Goal: Use online tool/utility: Utilize a website feature to perform a specific function

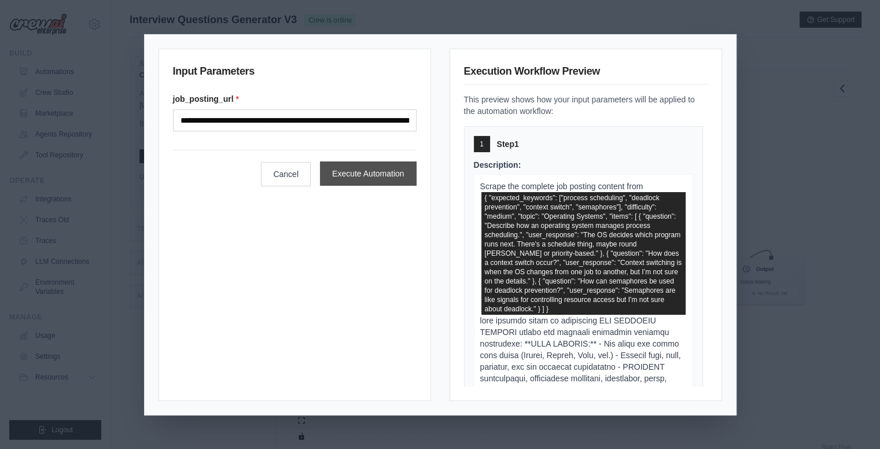
scroll to position [0, 2544]
type input "**********"
click at [359, 174] on button "Execute Automation" at bounding box center [368, 173] width 97 height 24
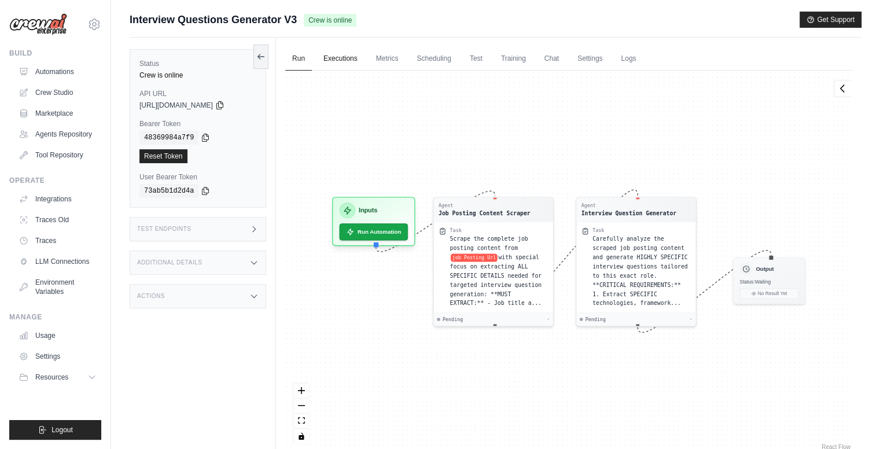
click at [354, 59] on link "Executions" at bounding box center [341, 59] width 48 height 24
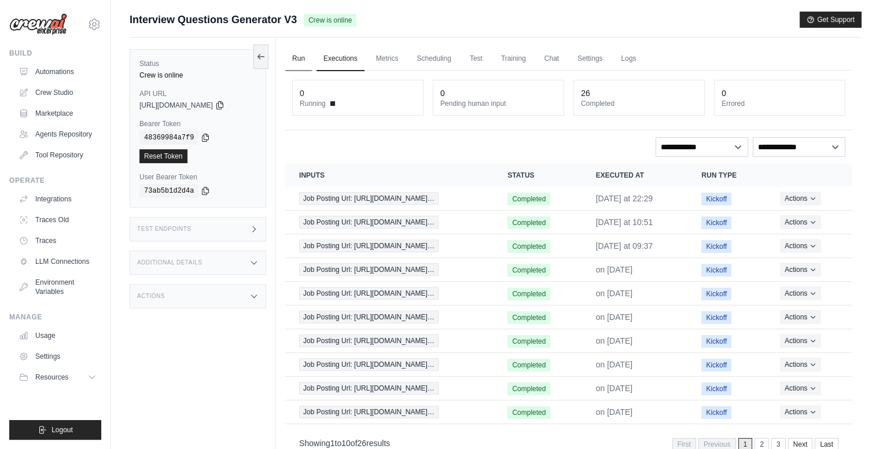
click at [290, 52] on link "Run" at bounding box center [298, 59] width 27 height 24
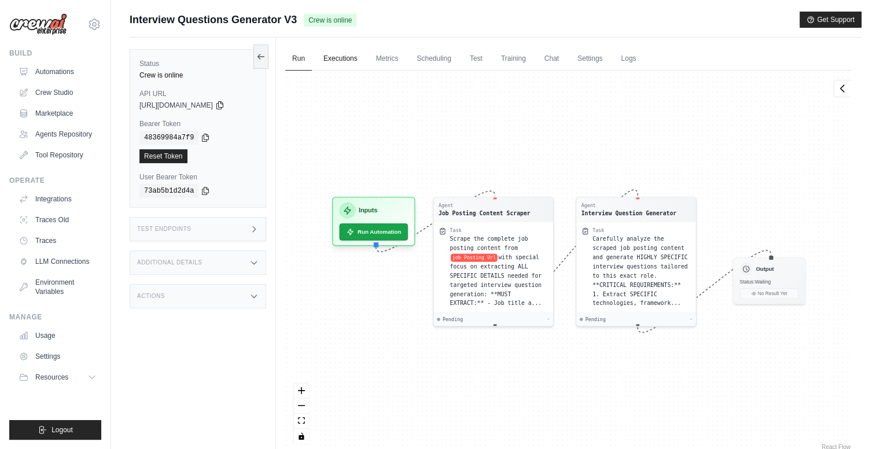
click at [345, 58] on link "Executions" at bounding box center [341, 59] width 48 height 24
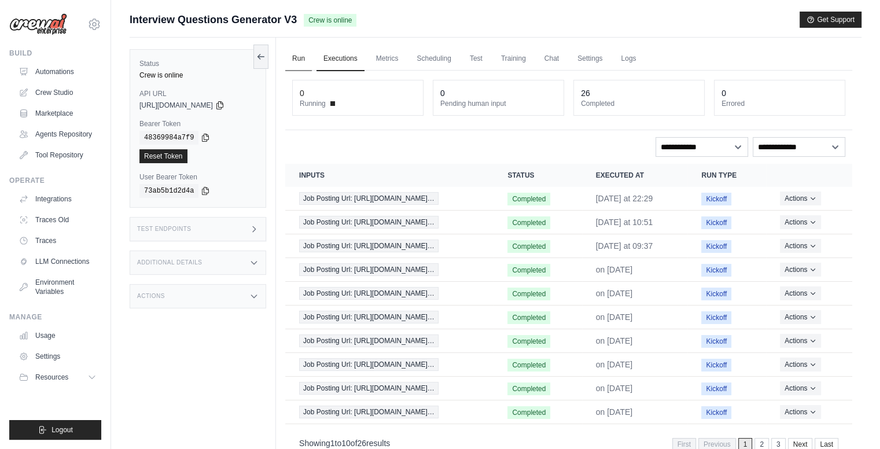
click at [306, 52] on link "Run" at bounding box center [298, 59] width 27 height 24
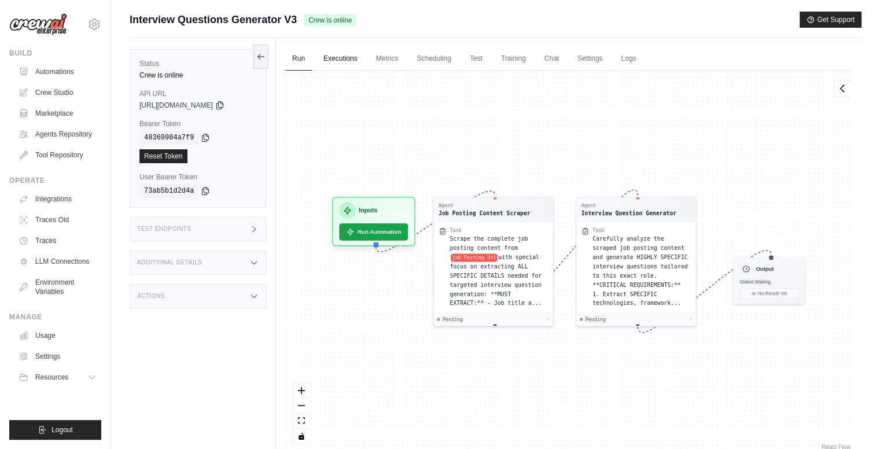
click at [345, 65] on link "Executions" at bounding box center [341, 59] width 48 height 24
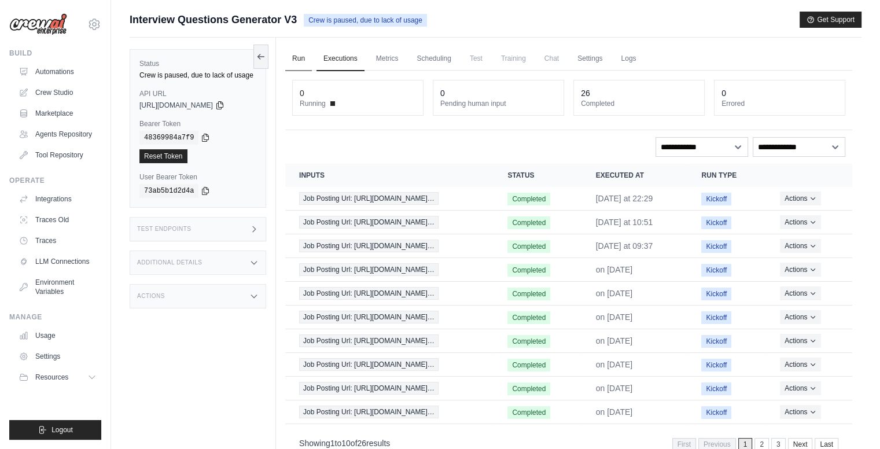
click at [306, 54] on link "Run" at bounding box center [298, 59] width 27 height 24
